Goal: Navigation & Orientation: Find specific page/section

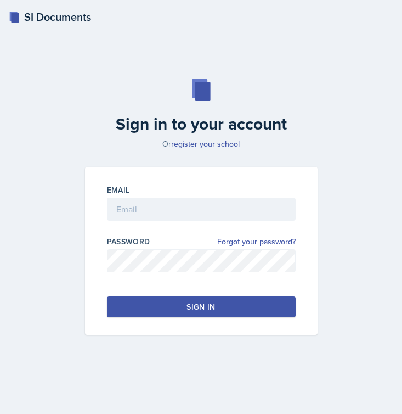
click at [147, 222] on div at bounding box center [201, 226] width 189 height 11
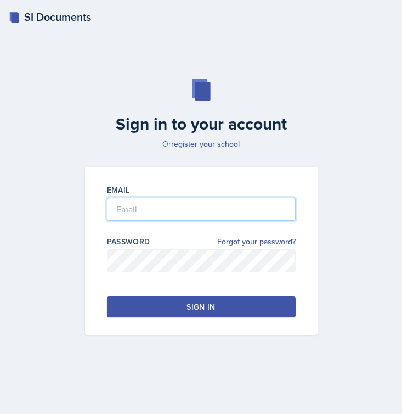
click at [147, 212] on input "email" at bounding box center [201, 209] width 189 height 23
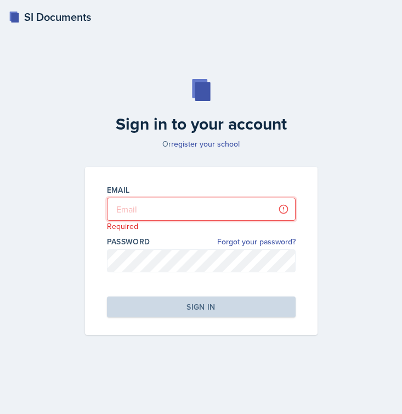
type input "[EMAIL_ADDRESS][PERSON_NAME][DOMAIN_NAME]"
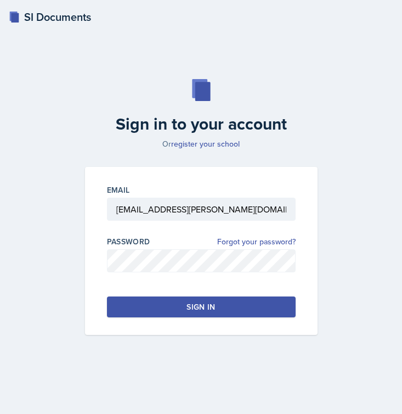
click at [183, 308] on button "Sign in" at bounding box center [201, 306] width 189 height 21
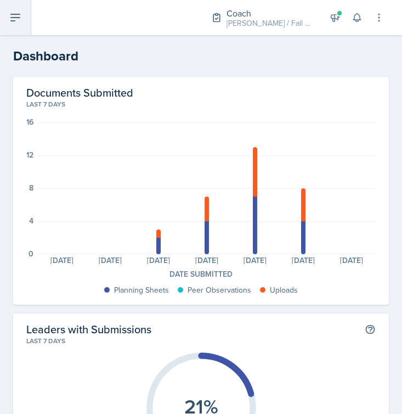
click at [21, 25] on button at bounding box center [15, 17] width 31 height 35
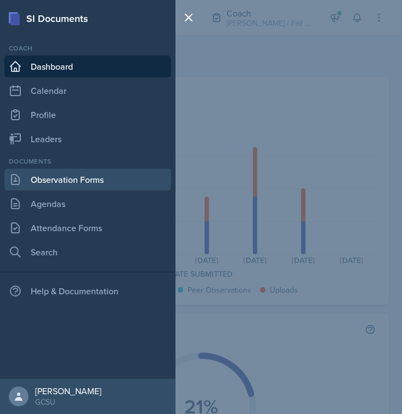
click at [92, 184] on link "Observation Forms" at bounding box center [87, 179] width 167 height 22
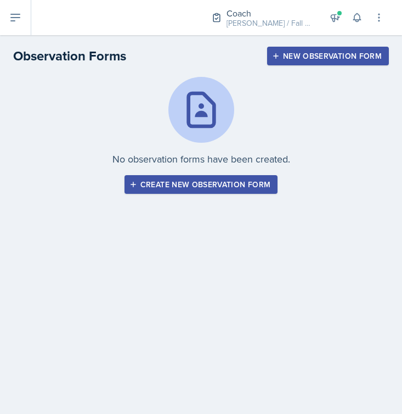
click at [211, 187] on div "Create new observation form" at bounding box center [201, 184] width 139 height 9
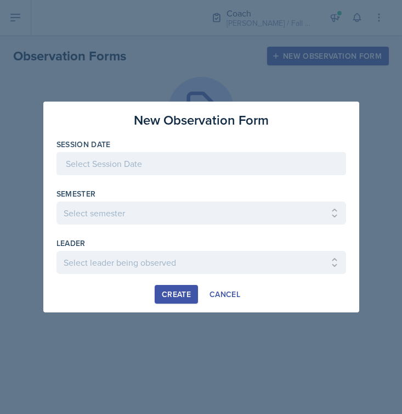
click at [162, 166] on div at bounding box center [202, 163] width 290 height 23
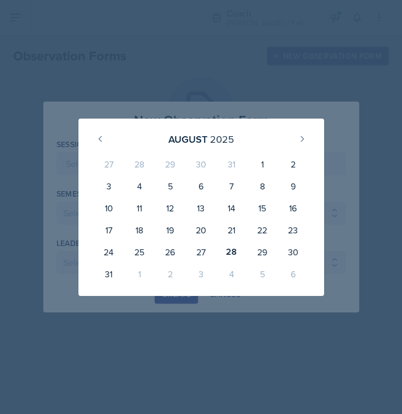
click at [137, 70] on div at bounding box center [201, 207] width 402 height 414
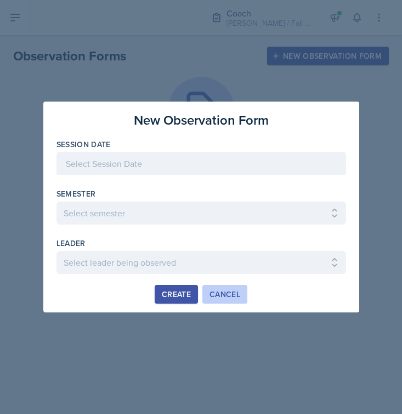
click at [231, 295] on div "Cancel" at bounding box center [225, 294] width 31 height 9
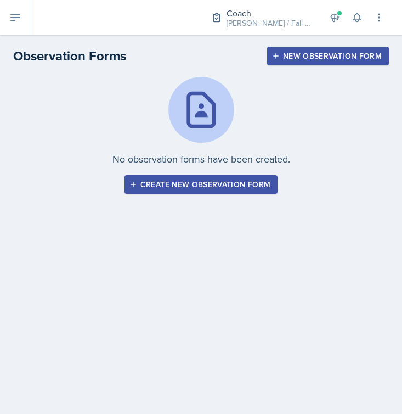
click at [33, 24] on div "Coach [PERSON_NAME] / Fall 2025 Coach [PERSON_NAME] / Fall 2025 Coach New Coach…" at bounding box center [216, 17] width 371 height 35
click at [17, 27] on button at bounding box center [15, 17] width 31 height 35
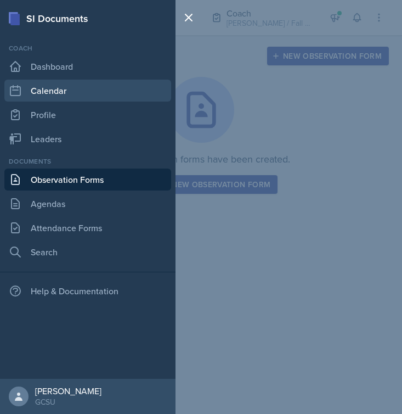
click at [72, 88] on link "Calendar" at bounding box center [87, 91] width 167 height 22
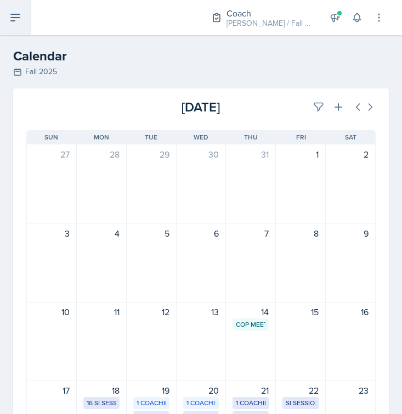
click at [15, 9] on button at bounding box center [15, 17] width 31 height 35
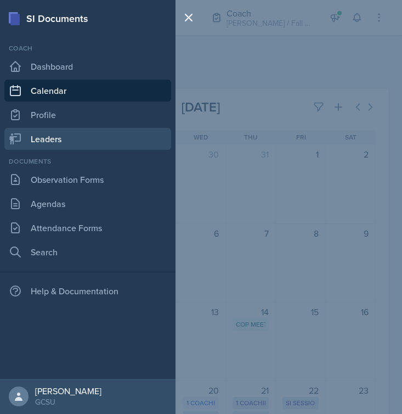
click at [71, 142] on link "Leaders" at bounding box center [87, 139] width 167 height 22
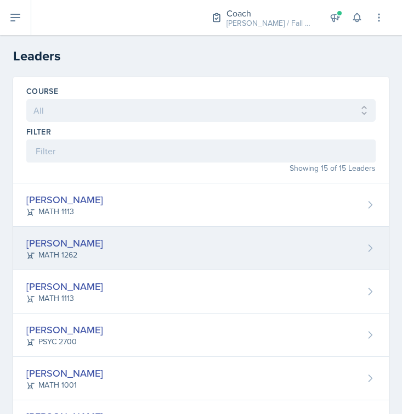
scroll to position [64, 0]
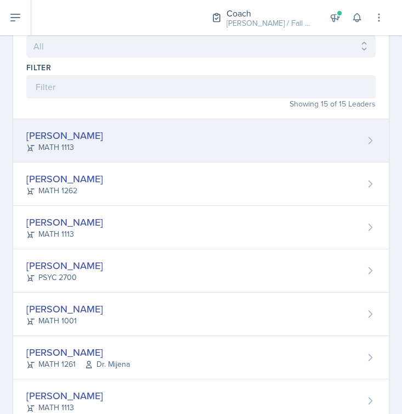
click at [166, 155] on div "[PERSON_NAME] MATH 1113" at bounding box center [201, 140] width 376 height 43
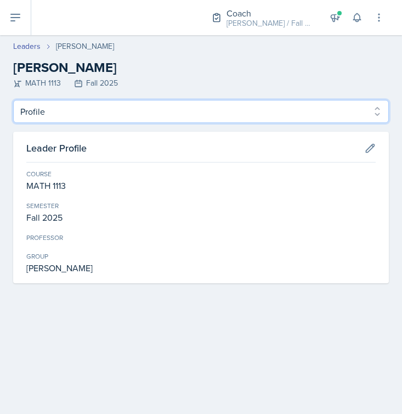
click at [299, 114] on select "Profile Planning Sheets Observation Forms Uploads" at bounding box center [201, 111] width 376 height 23
click at [13, 100] on select "Profile Planning Sheets Observation Forms Uploads" at bounding box center [201, 111] width 376 height 23
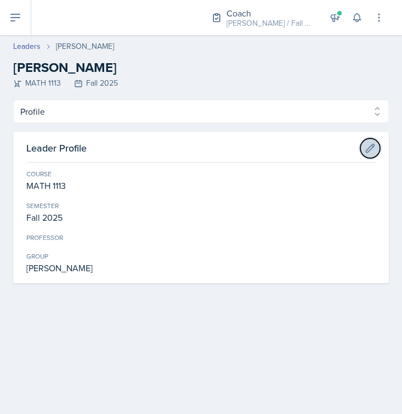
click at [374, 151] on icon at bounding box center [370, 148] width 11 height 11
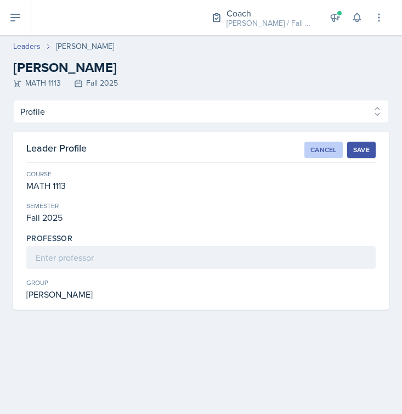
click at [315, 150] on div "Cancel" at bounding box center [324, 149] width 26 height 9
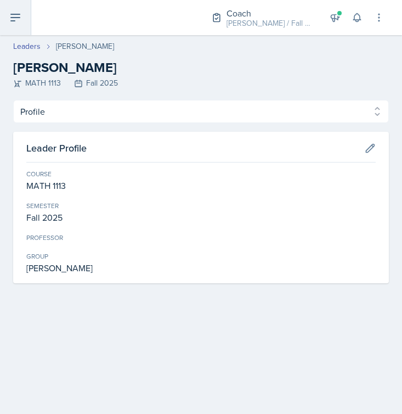
click at [22, 15] on button at bounding box center [15, 17] width 31 height 35
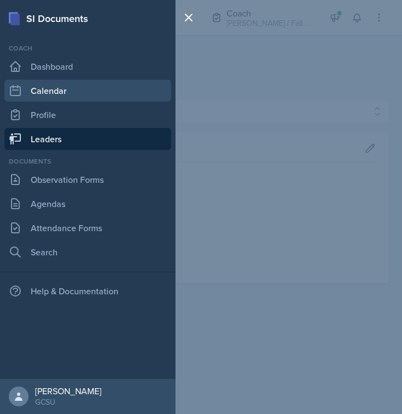
click at [61, 93] on link "Calendar" at bounding box center [87, 91] width 167 height 22
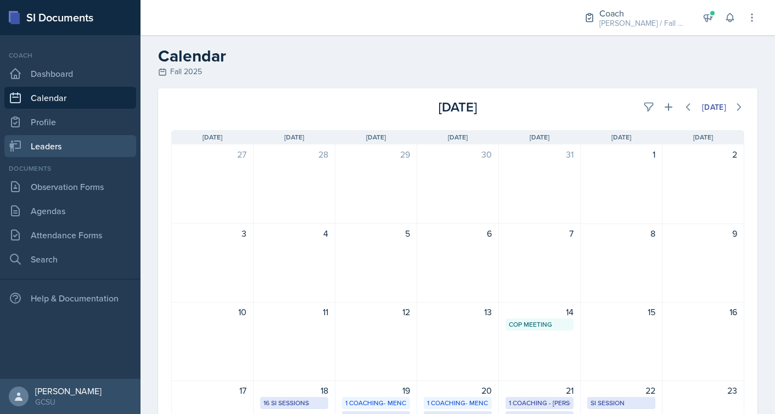
click at [61, 143] on link "Leaders" at bounding box center [70, 146] width 132 height 22
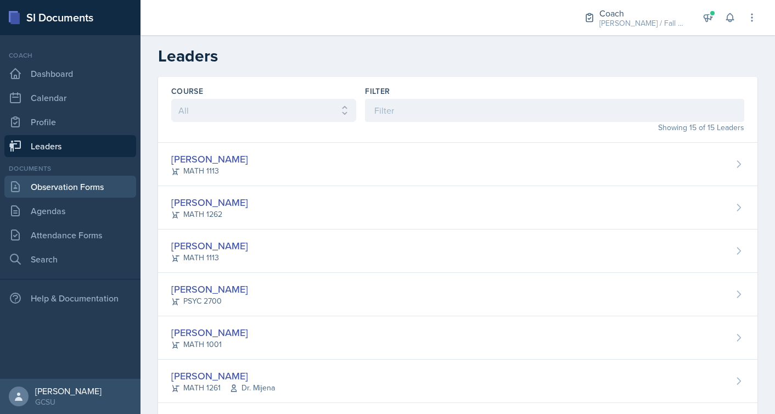
click at [81, 188] on link "Observation Forms" at bounding box center [70, 187] width 132 height 22
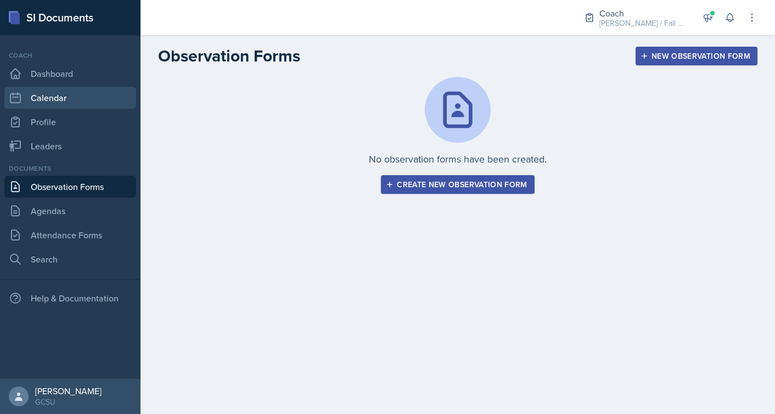
click at [60, 94] on link "Calendar" at bounding box center [70, 98] width 132 height 22
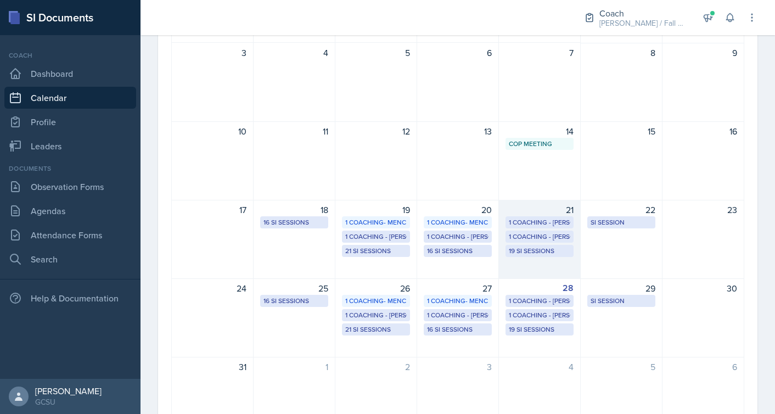
scroll to position [181, 0]
click at [402, 248] on div "19 SI Sessions" at bounding box center [539, 250] width 61 height 10
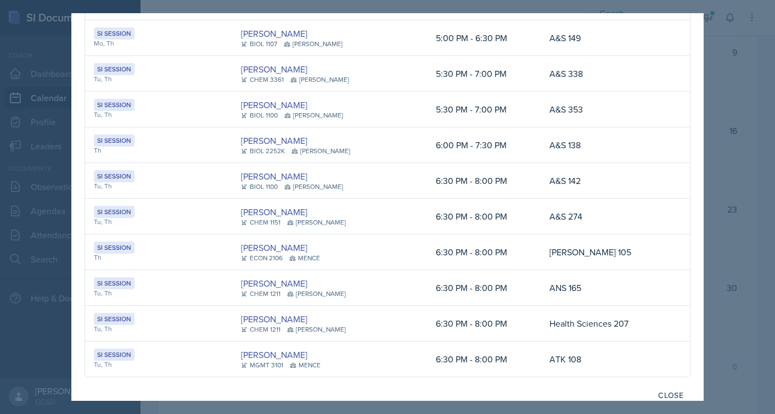
scroll to position [452, 0]
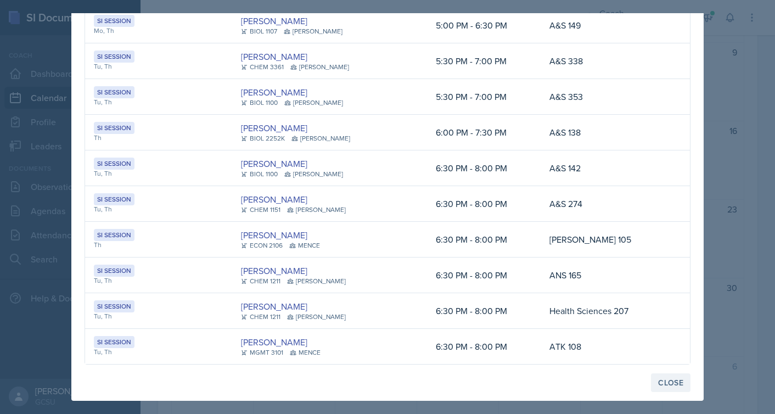
click at [402, 379] on div "Close" at bounding box center [670, 382] width 25 height 9
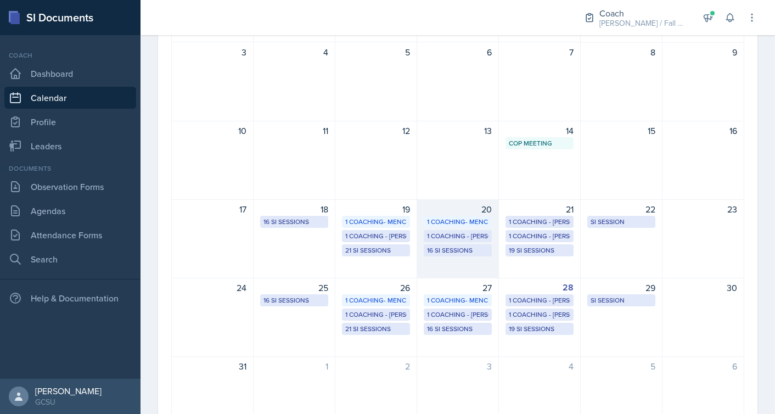
click at [402, 240] on div "1 Coaching - [PERSON_NAME]" at bounding box center [457, 236] width 61 height 10
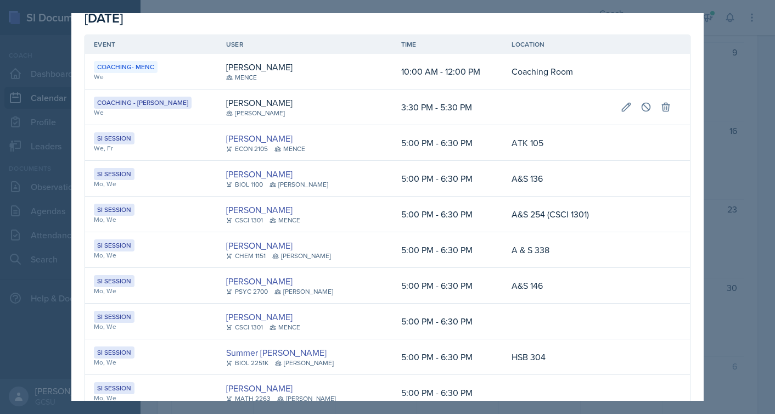
scroll to position [10, 0]
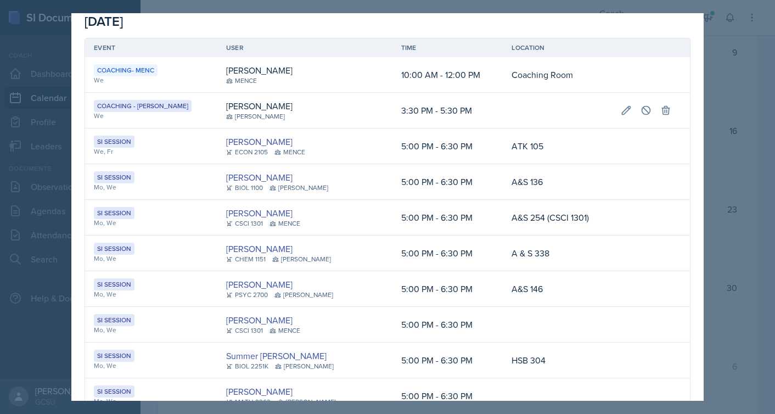
click at [402, 63] on div at bounding box center [387, 207] width 775 height 414
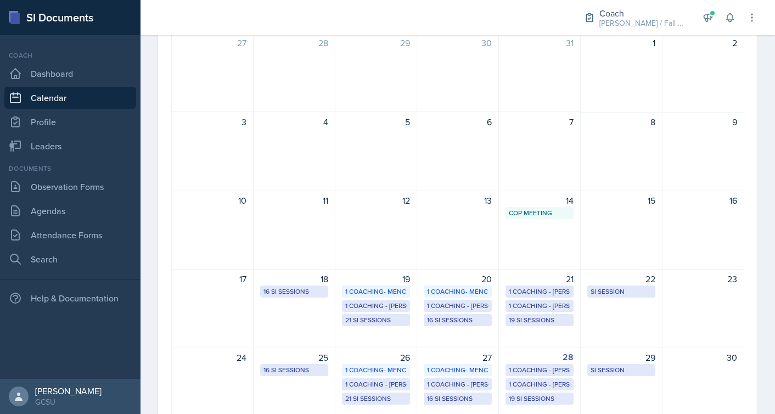
scroll to position [0, 0]
